Goal: Navigation & Orientation: Find specific page/section

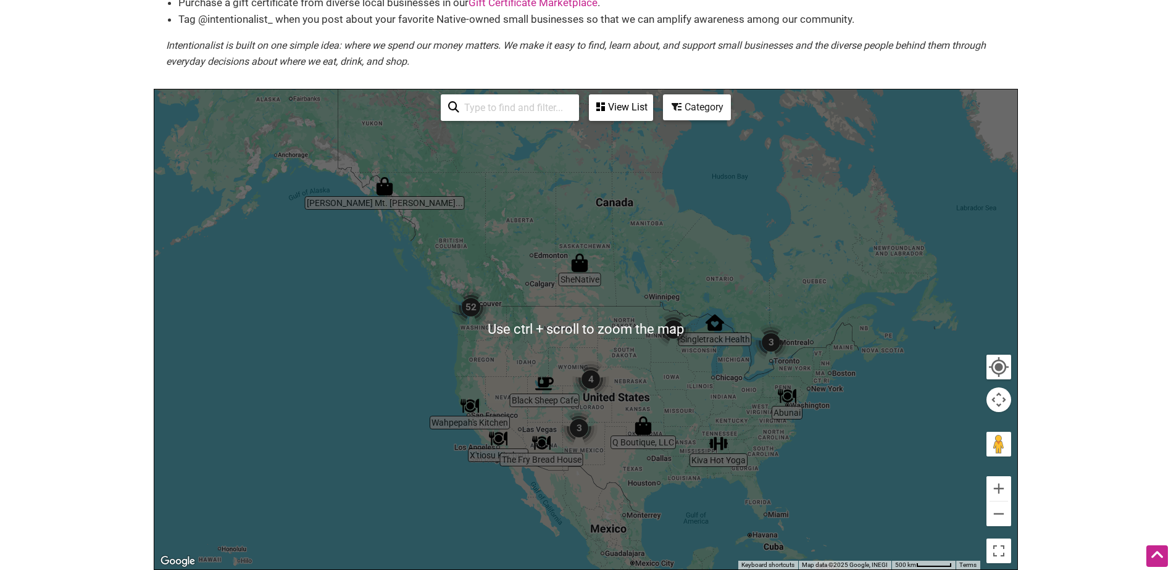
scroll to position [185, 0]
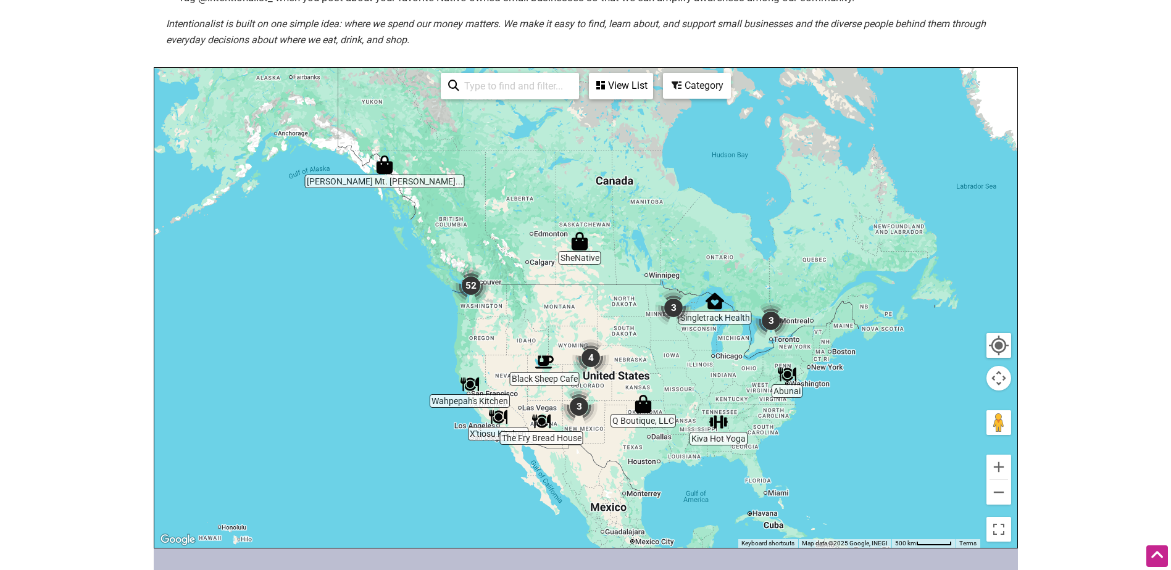
click at [674, 305] on img "3" at bounding box center [673, 308] width 37 height 37
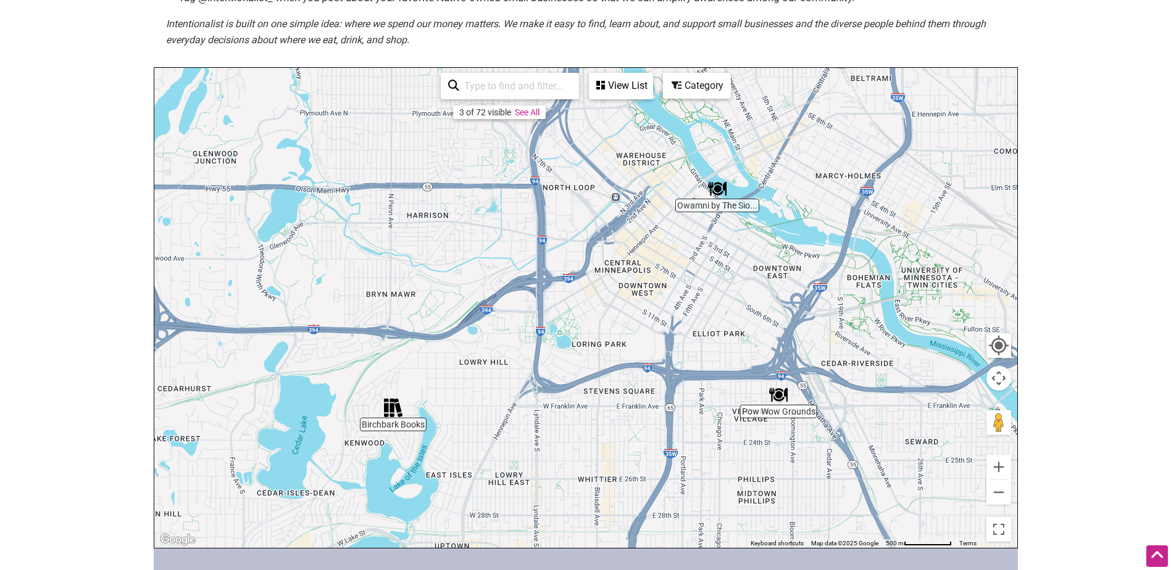
click at [393, 412] on img "Birchbark Books" at bounding box center [393, 408] width 19 height 19
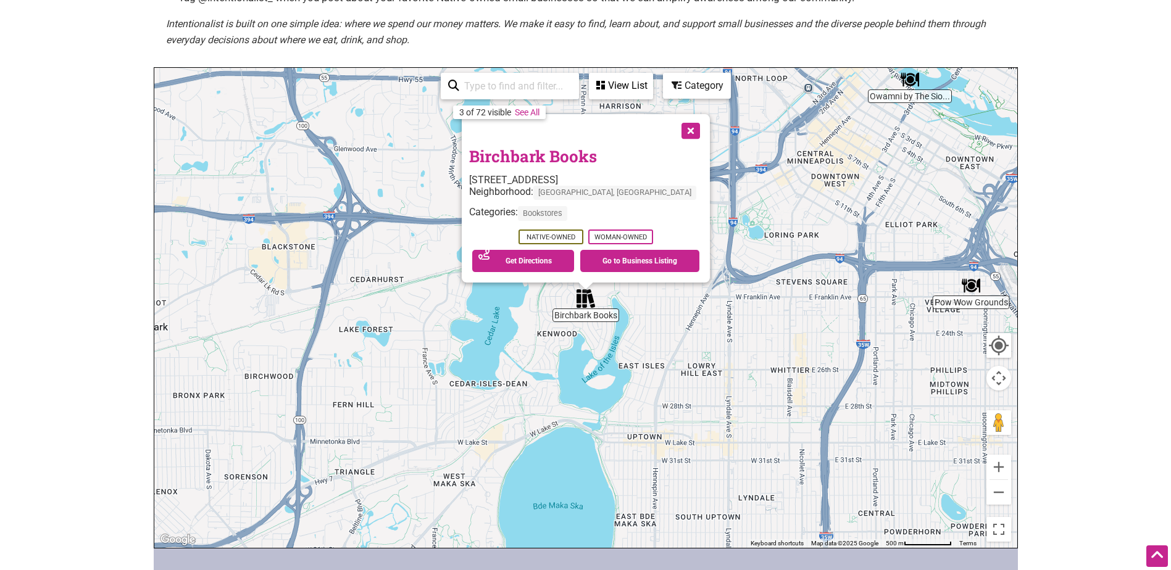
click at [674, 130] on button "Close" at bounding box center [689, 129] width 31 height 31
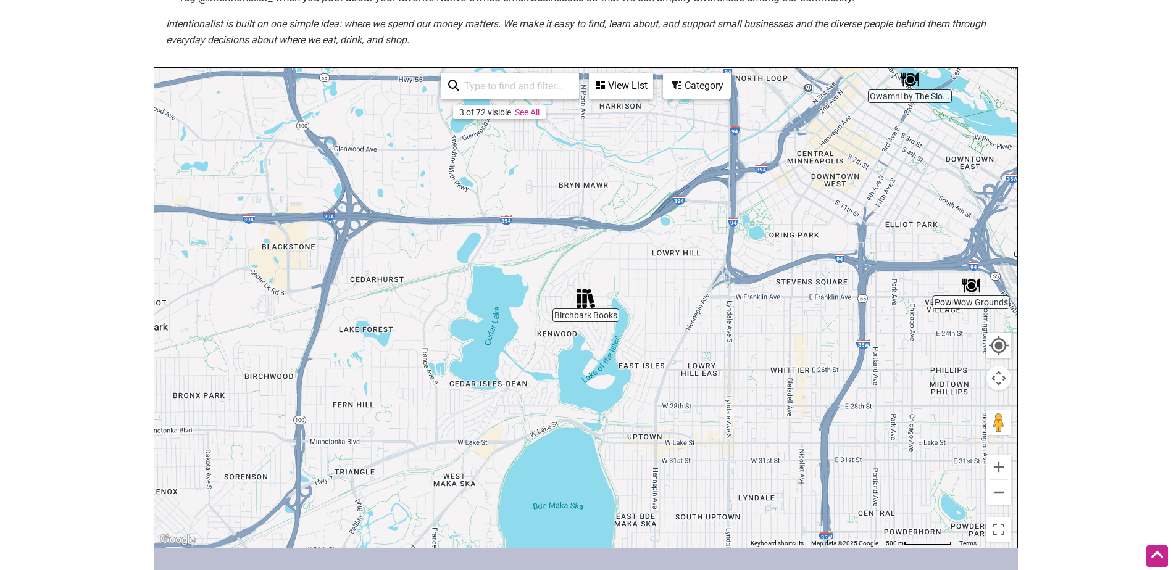
click at [970, 285] on img "Pow Wow Grounds" at bounding box center [971, 286] width 19 height 19
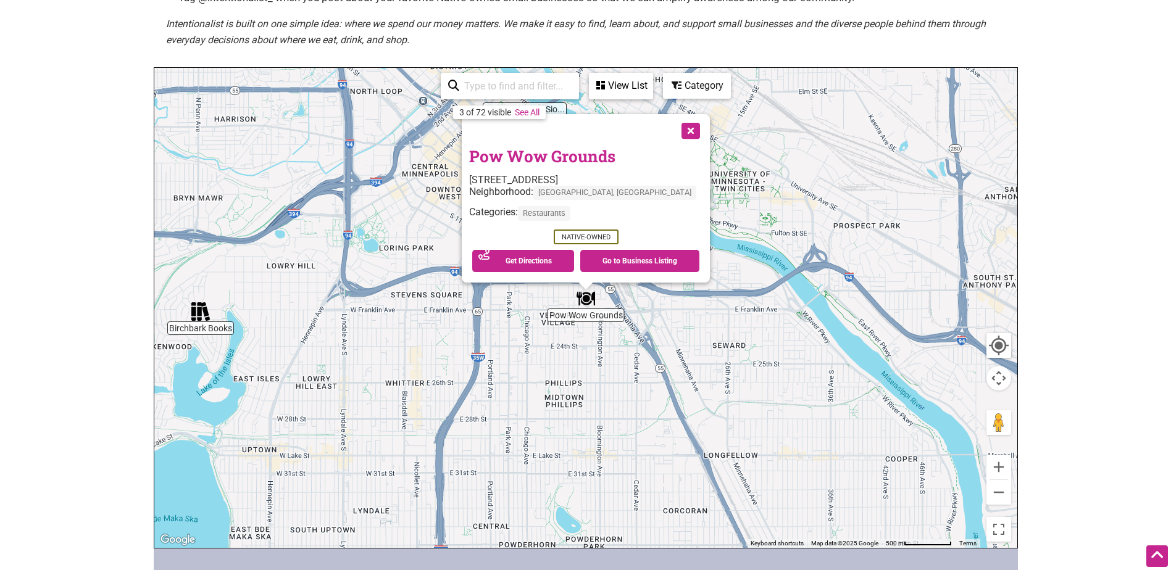
click at [674, 127] on button "Close" at bounding box center [689, 129] width 31 height 31
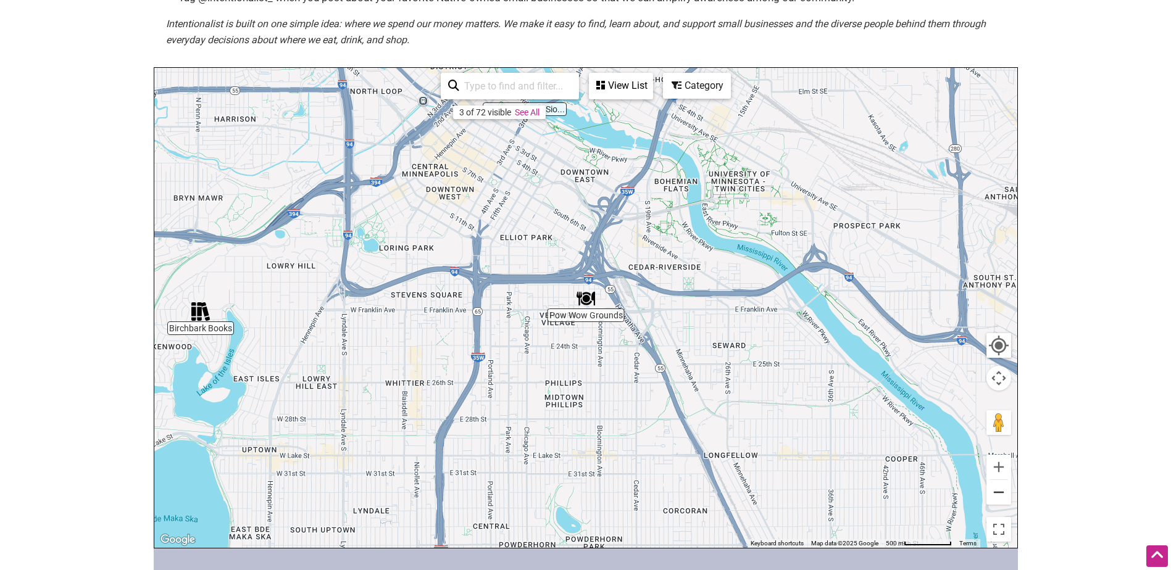
click at [1006, 492] on button "Zoom out" at bounding box center [999, 492] width 25 height 25
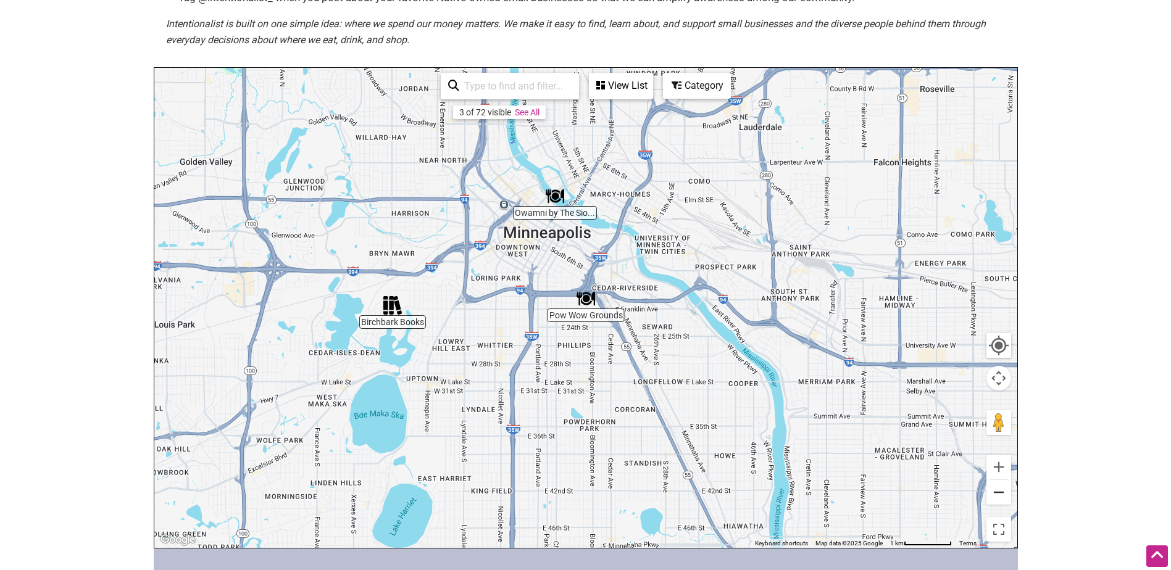
click at [1008, 492] on button "Zoom out" at bounding box center [999, 492] width 25 height 25
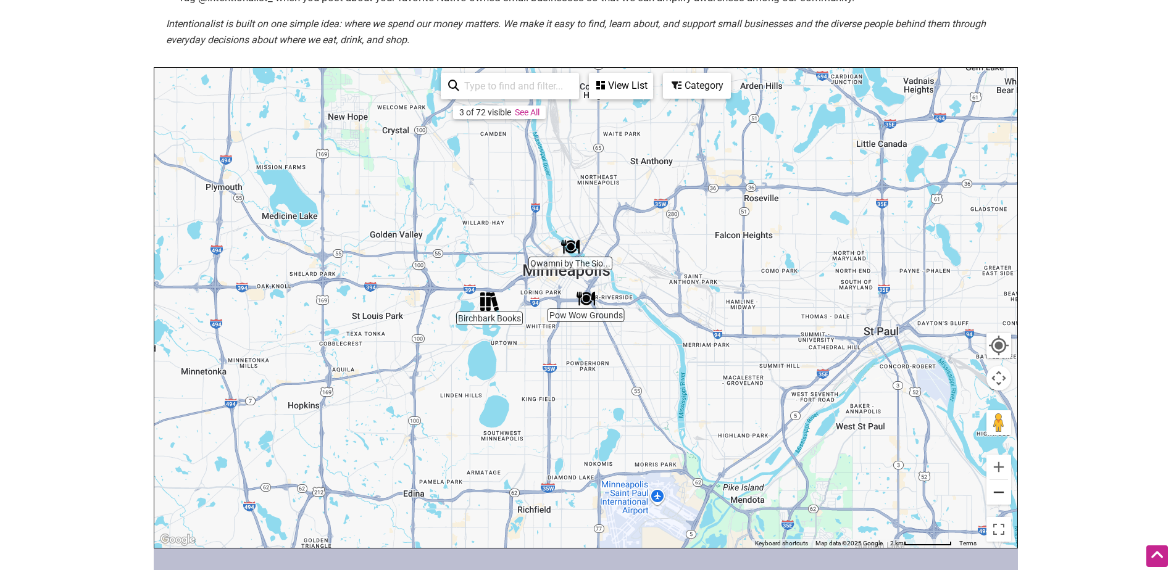
click at [1009, 491] on button "Zoom out" at bounding box center [999, 492] width 25 height 25
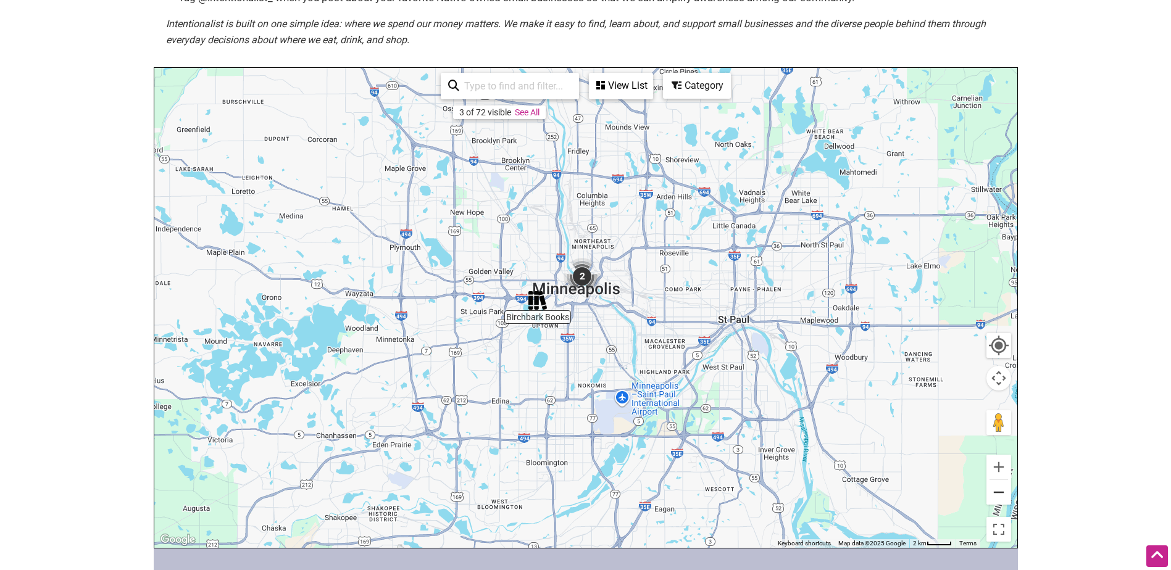
click at [1009, 491] on button "Zoom out" at bounding box center [999, 492] width 25 height 25
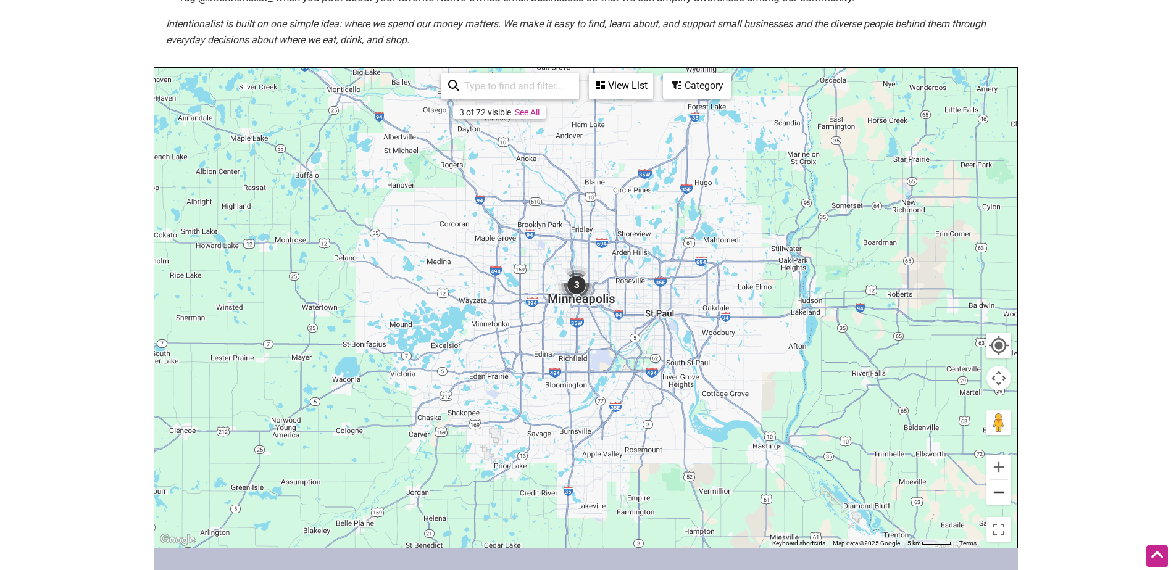
click at [996, 495] on button "Zoom out" at bounding box center [999, 492] width 25 height 25
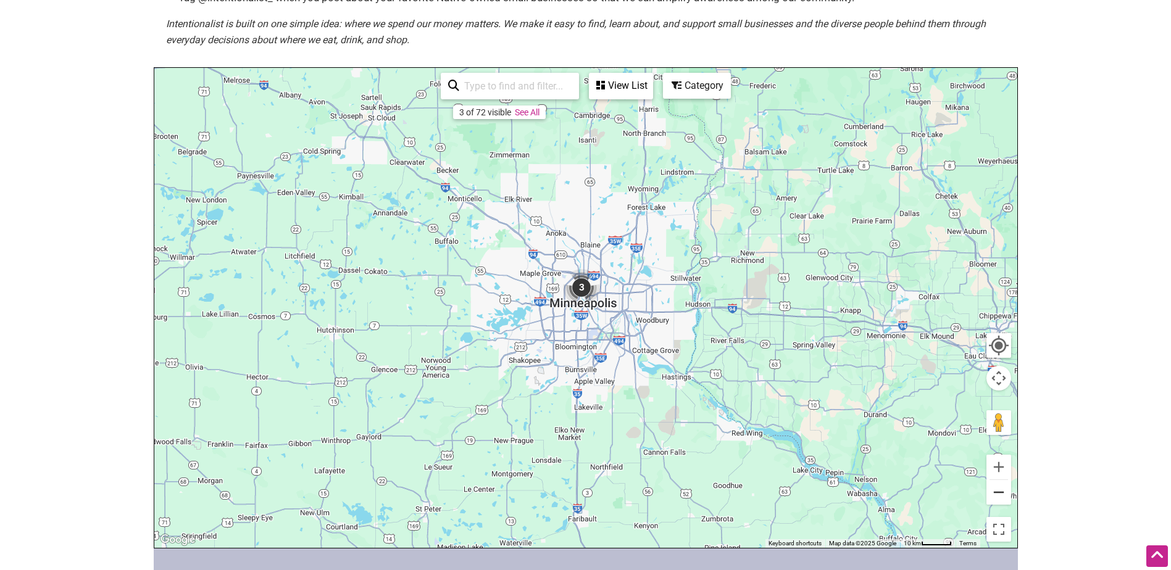
click at [995, 495] on button "Zoom out" at bounding box center [999, 492] width 25 height 25
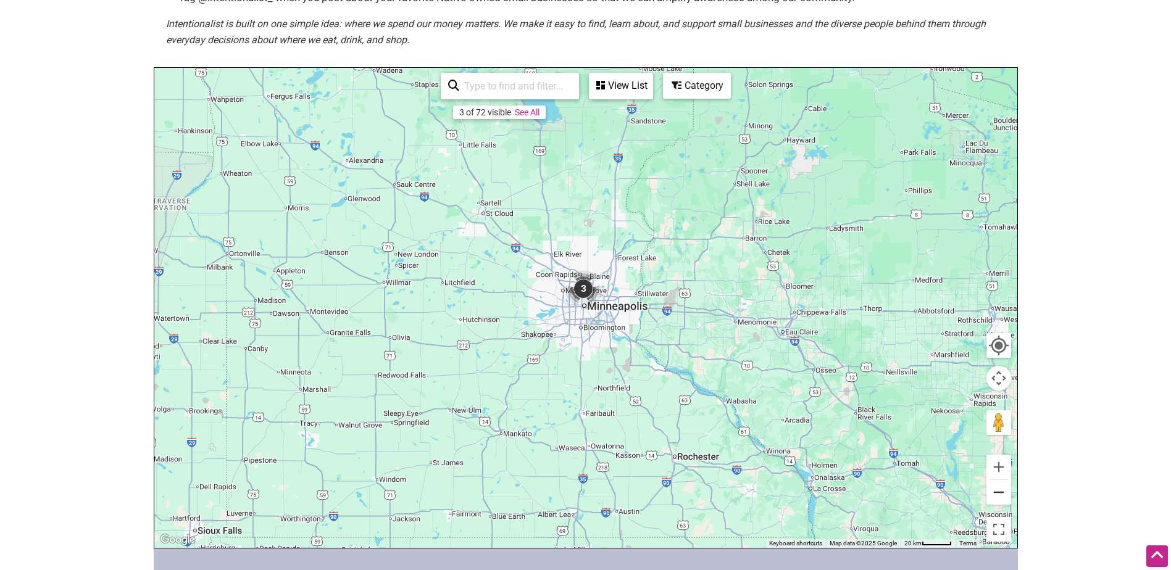
click at [995, 495] on button "Zoom out" at bounding box center [999, 492] width 25 height 25
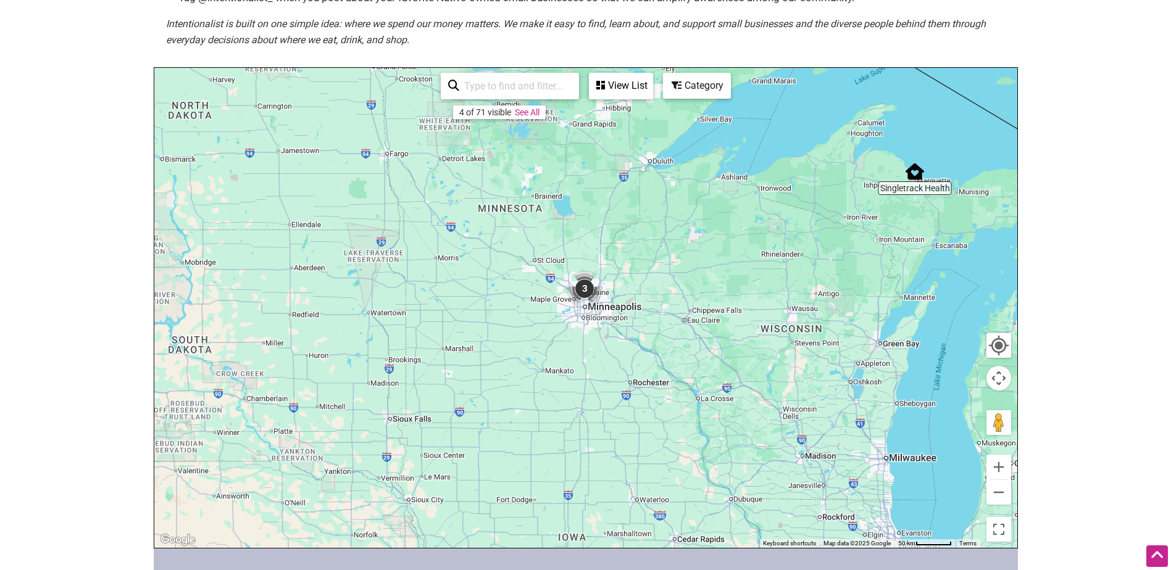
click at [916, 179] on img "Singletrack Health" at bounding box center [915, 171] width 19 height 19
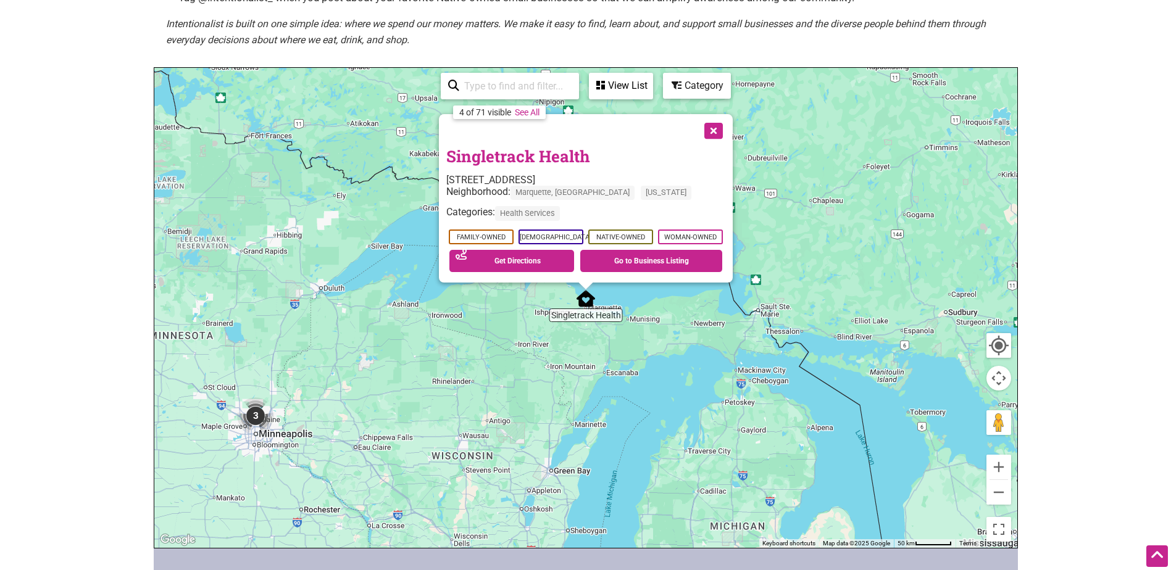
click at [713, 133] on button "Close" at bounding box center [712, 129] width 31 height 31
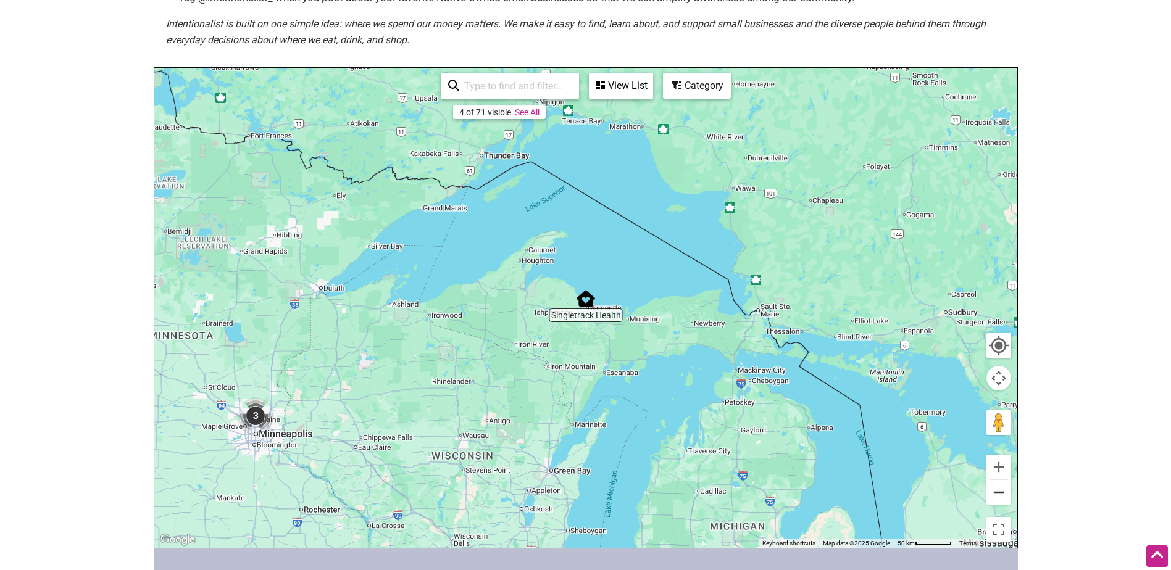
click at [1003, 495] on button "Zoom out" at bounding box center [999, 492] width 25 height 25
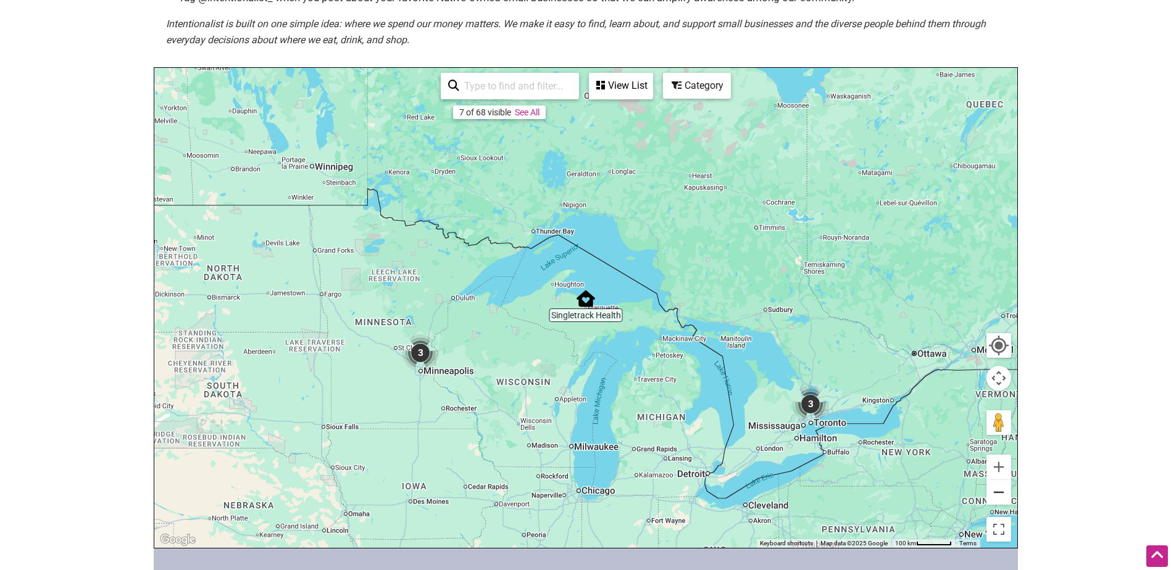
click at [1005, 496] on button "Zoom out" at bounding box center [999, 492] width 25 height 25
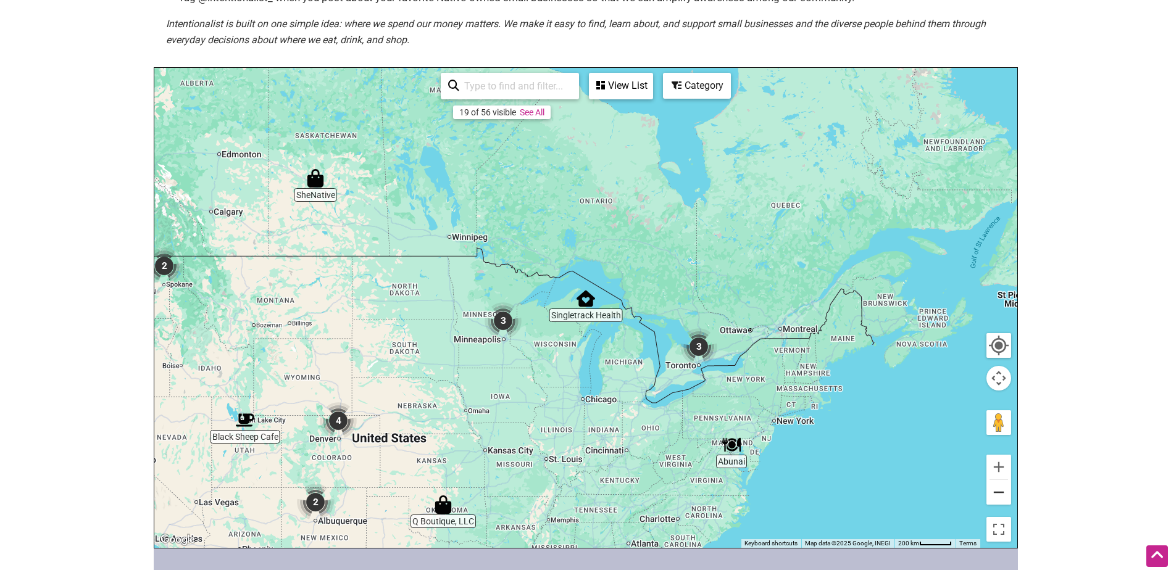
scroll to position [123, 0]
